Goal: Find specific page/section: Find specific page/section

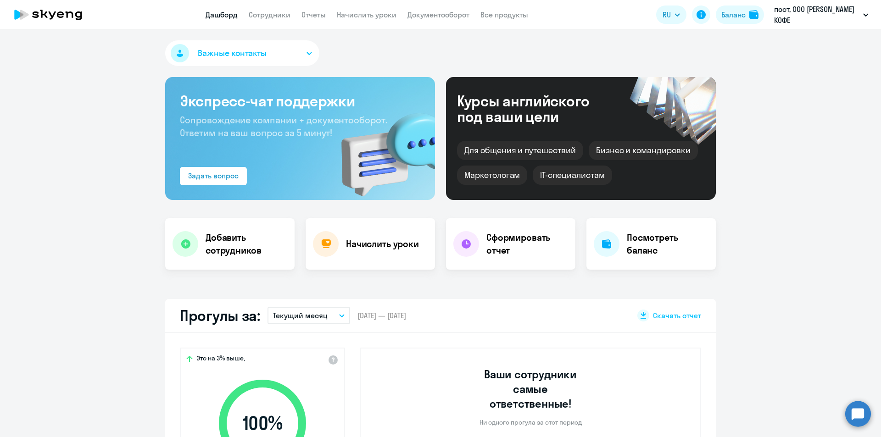
select select "30"
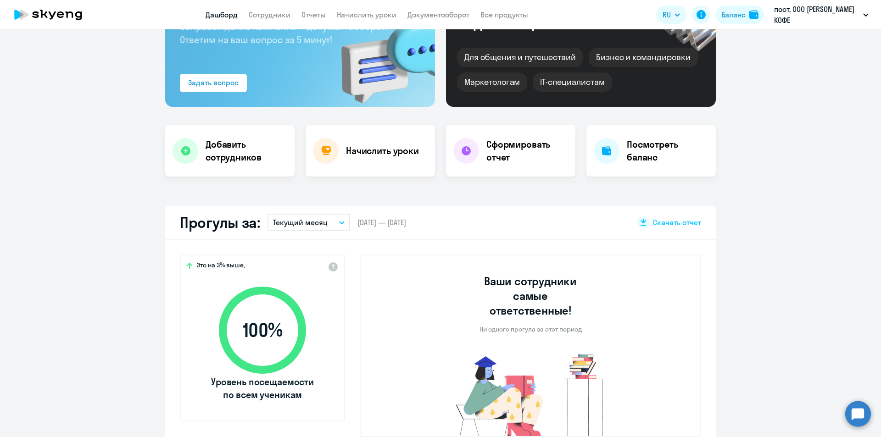
scroll to position [183, 0]
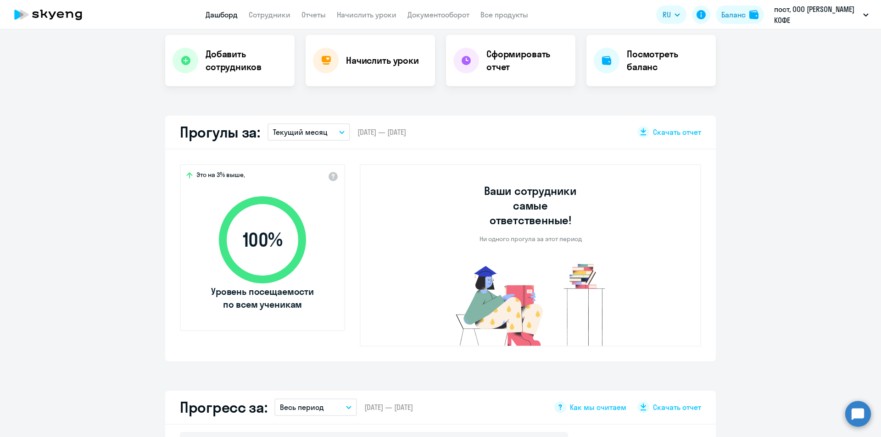
click at [785, 187] on app-truancy-attendance-dashboard "Прогулы за: Текущий месяц – [DATE] — [DATE] Скачать отчет Это на 3% выше, 100 %…" at bounding box center [440, 239] width 881 height 246
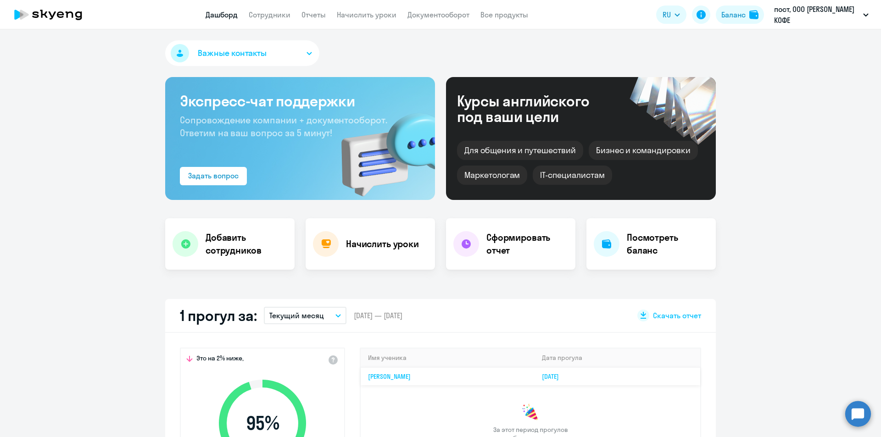
click at [399, 378] on link "Аделина Вахитова" at bounding box center [389, 376] width 43 height 8
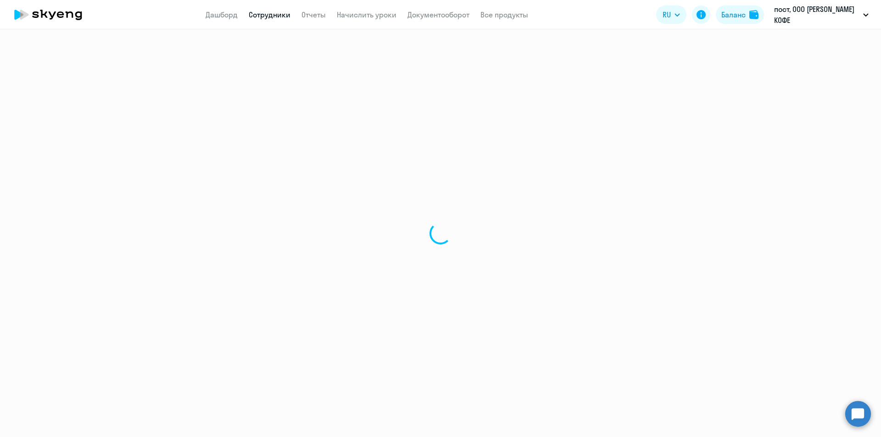
select select "english"
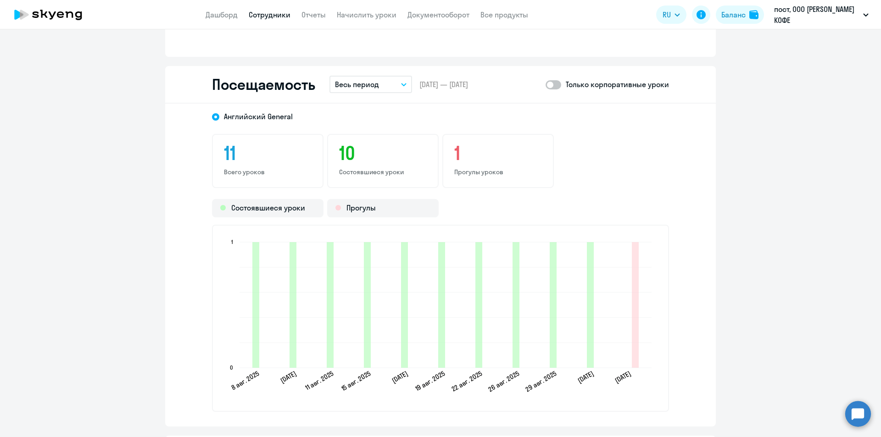
scroll to position [1101, 0]
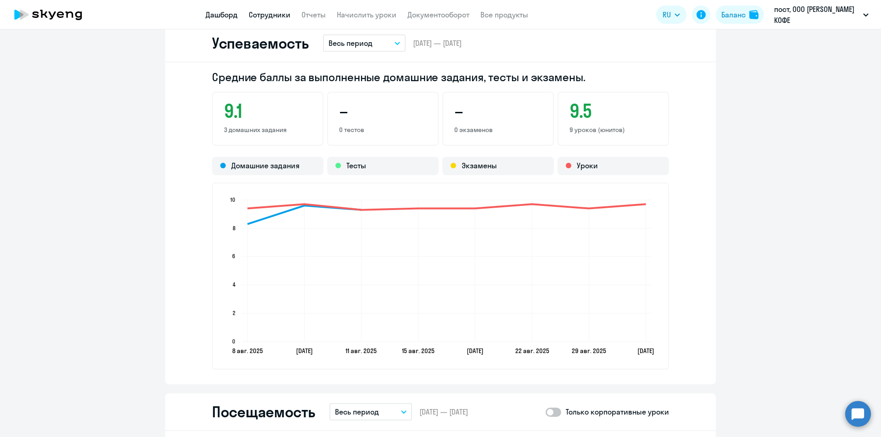
click at [221, 14] on link "Дашборд" at bounding box center [221, 14] width 32 height 9
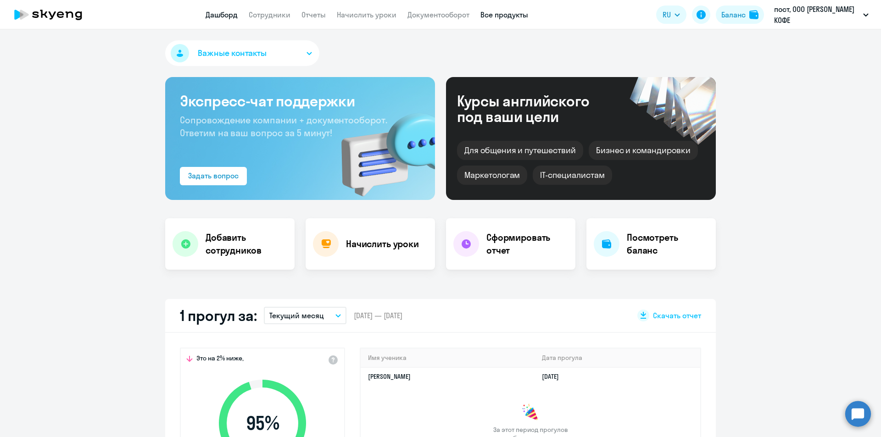
select select "30"
click at [442, 16] on link "Документооборот" at bounding box center [438, 14] width 62 height 9
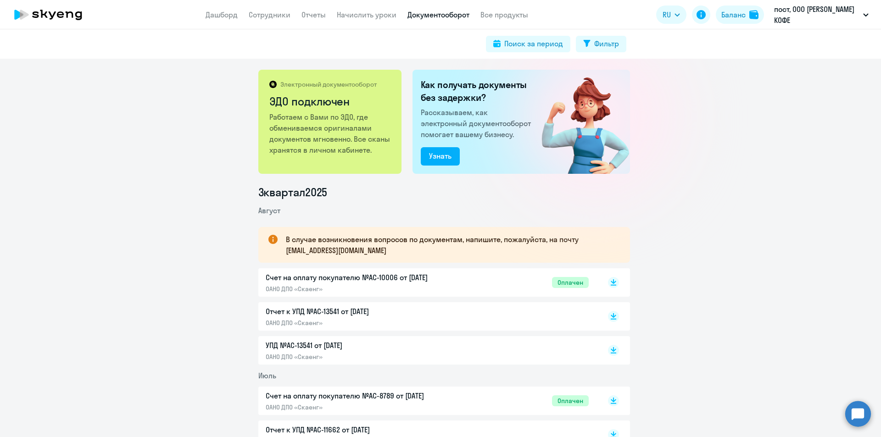
click at [340, 285] on p "ОАНО ДПО «Скаенг»" at bounding box center [362, 289] width 193 height 8
click at [395, 398] on p "Счет на оплату покупателю №AC-8789 от 02.07.2025" at bounding box center [362, 395] width 193 height 11
